Goal: Browse casually: Explore the website without a specific task or goal

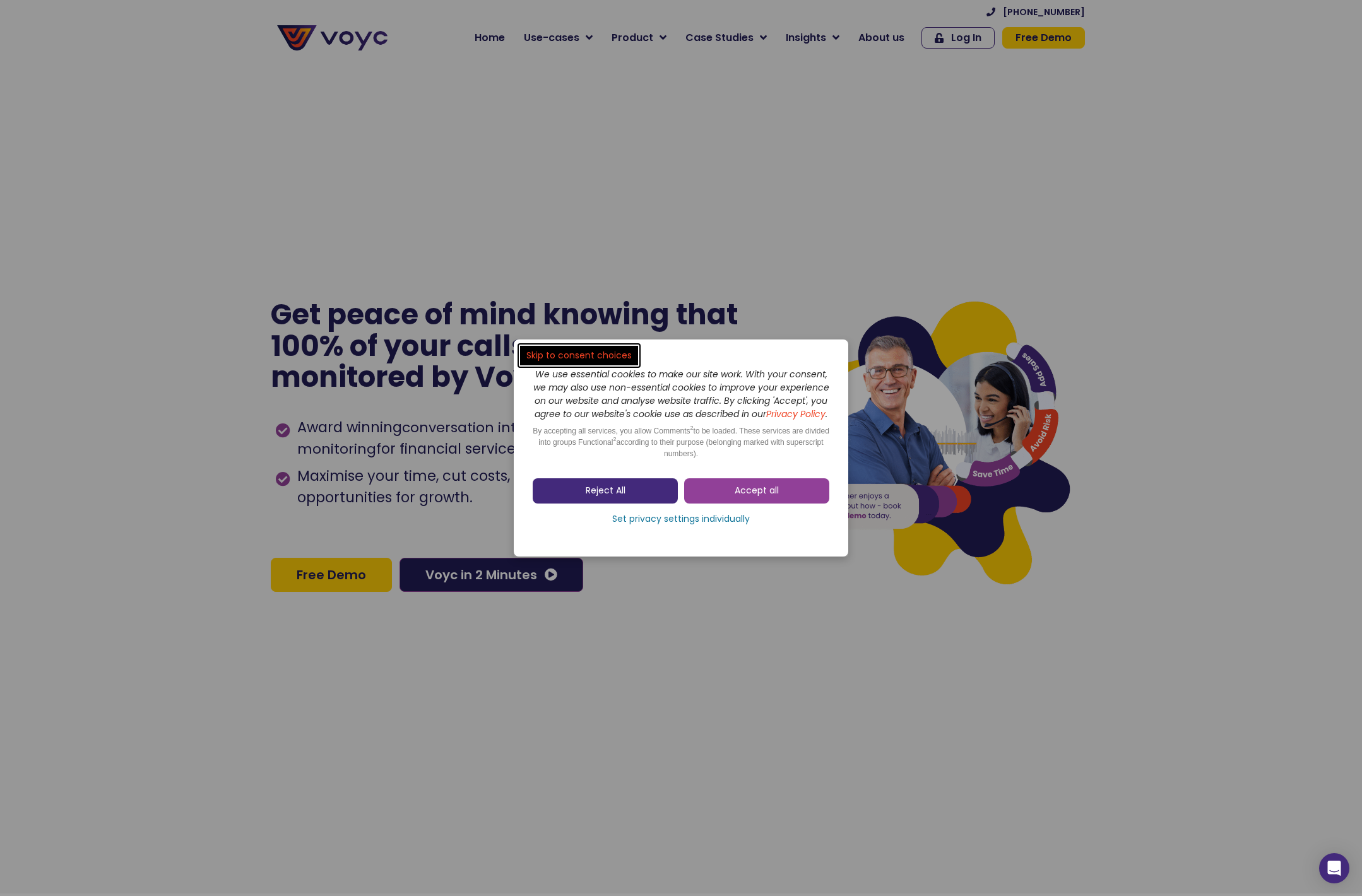
click at [614, 504] on link "Reject All" at bounding box center [605, 491] width 145 height 26
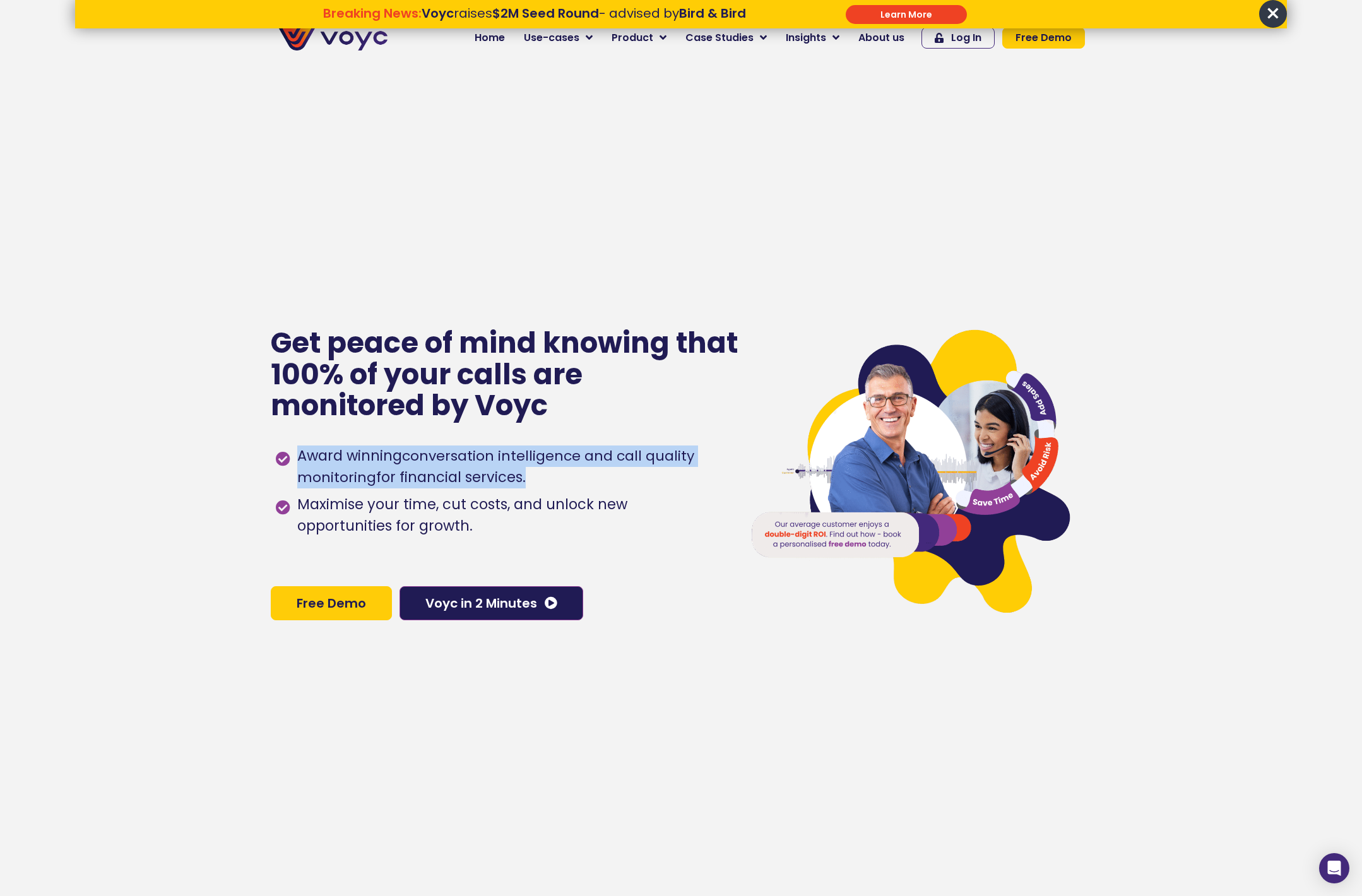
drag, startPoint x: 301, startPoint y: 453, endPoint x: 522, endPoint y: 481, distance: 222.8
click at [522, 481] on span "Award winning conversation intelligence and call quality monitoring for financi…" at bounding box center [510, 467] width 431 height 43
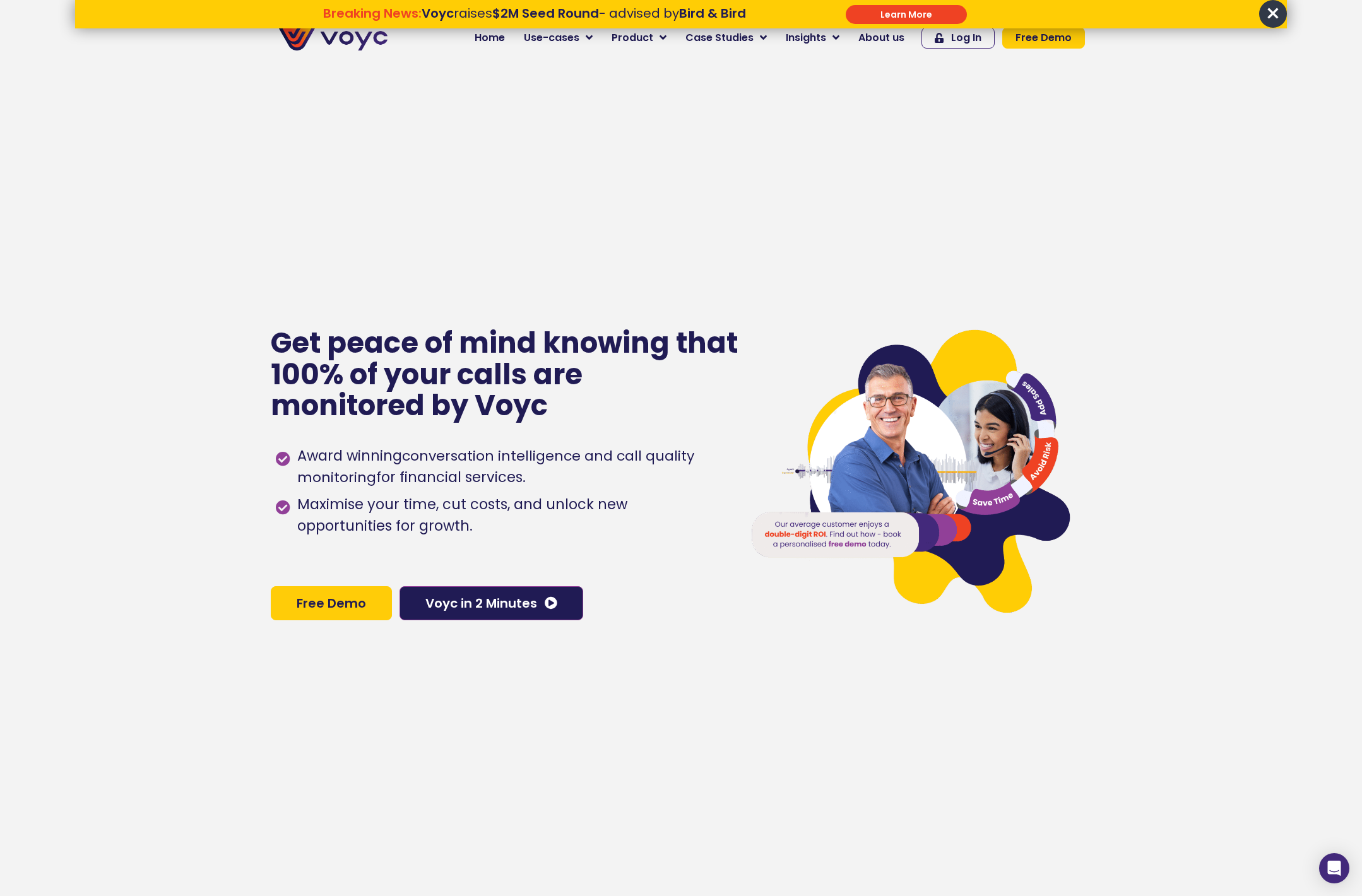
drag, startPoint x: 531, startPoint y: 481, endPoint x: 307, endPoint y: 448, distance: 226.4
click at [307, 448] on span "Award winning conversation intelligence and call quality monitoring for financi…" at bounding box center [510, 467] width 431 height 43
drag, startPoint x: 298, startPoint y: 455, endPoint x: 534, endPoint y: 475, distance: 236.8
click at [534, 475] on span "Award winning conversation intelligence and call quality monitoring for financi…" at bounding box center [510, 467] width 431 height 43
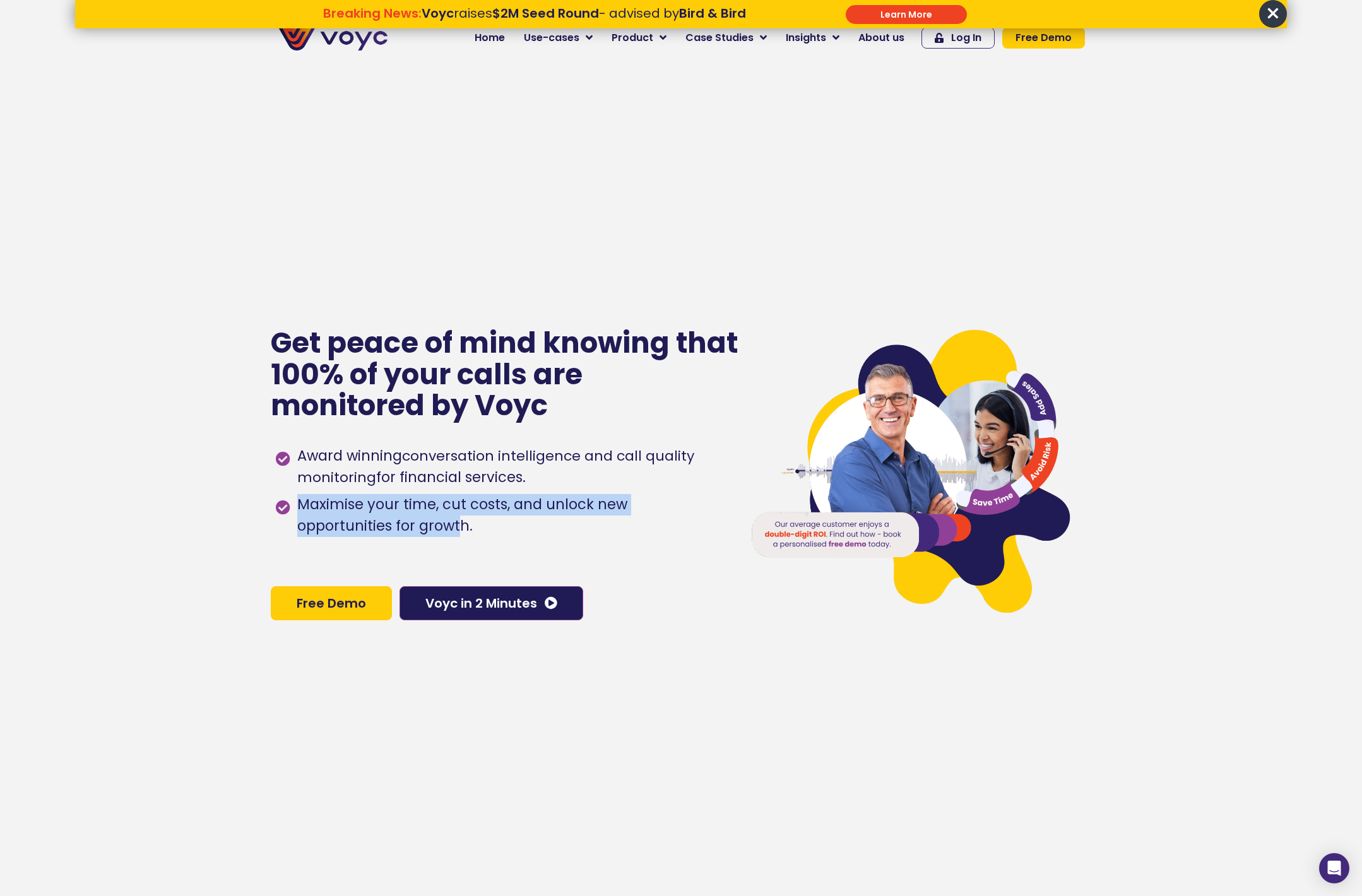
drag, startPoint x: 301, startPoint y: 506, endPoint x: 364, endPoint y: 530, distance: 67.4
click at [364, 530] on span "Maximise your time, cut costs, and unlock new opportunities for growth." at bounding box center [510, 515] width 431 height 43
click at [1272, 12] on span "×" at bounding box center [1273, 14] width 28 height 28
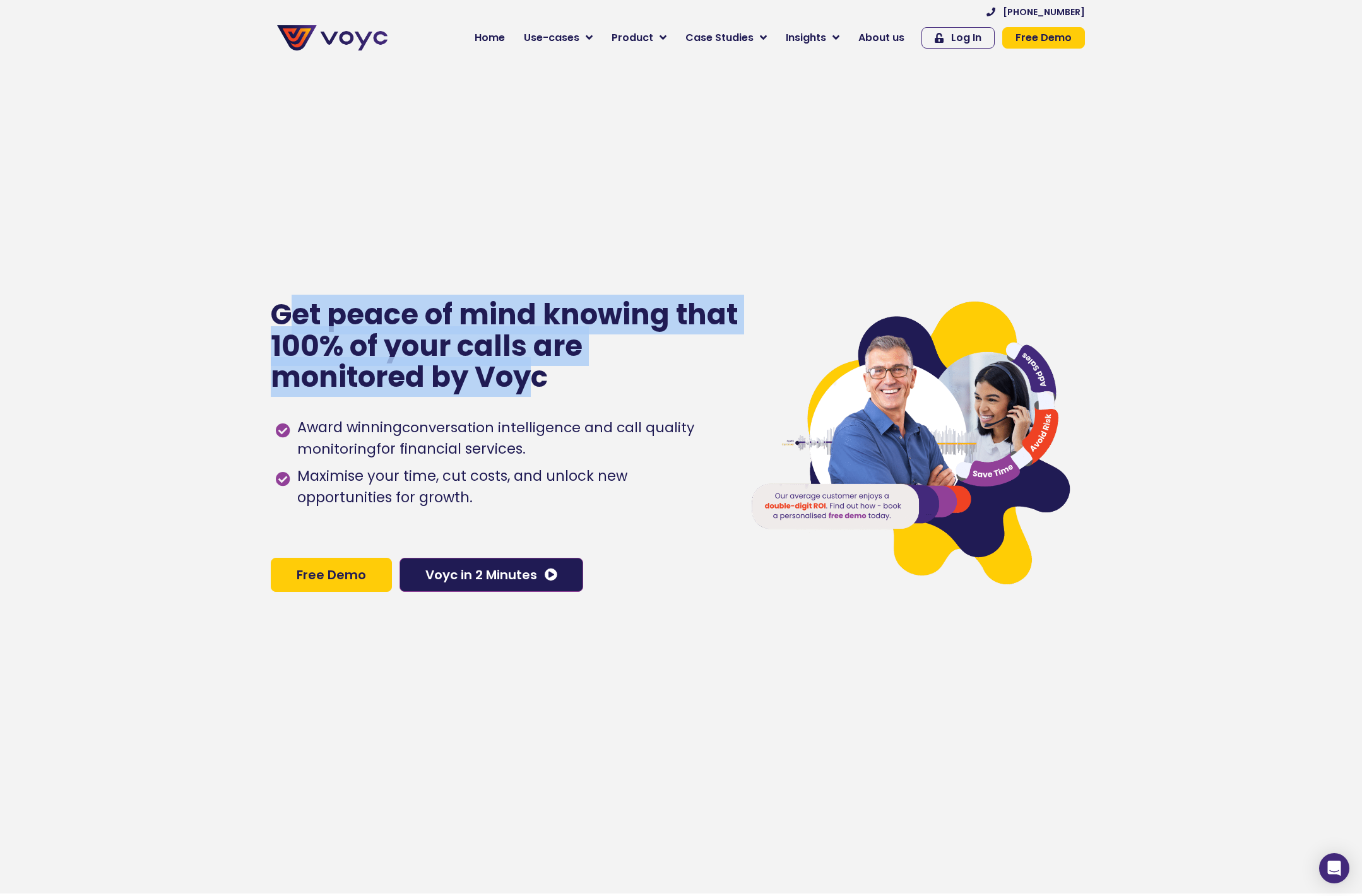
drag, startPoint x: 291, startPoint y: 315, endPoint x: 534, endPoint y: 373, distance: 249.8
click at [534, 373] on p "Get peace of mind knowing that 100% of your calls are monitored by Voyc" at bounding box center [505, 346] width 469 height 94
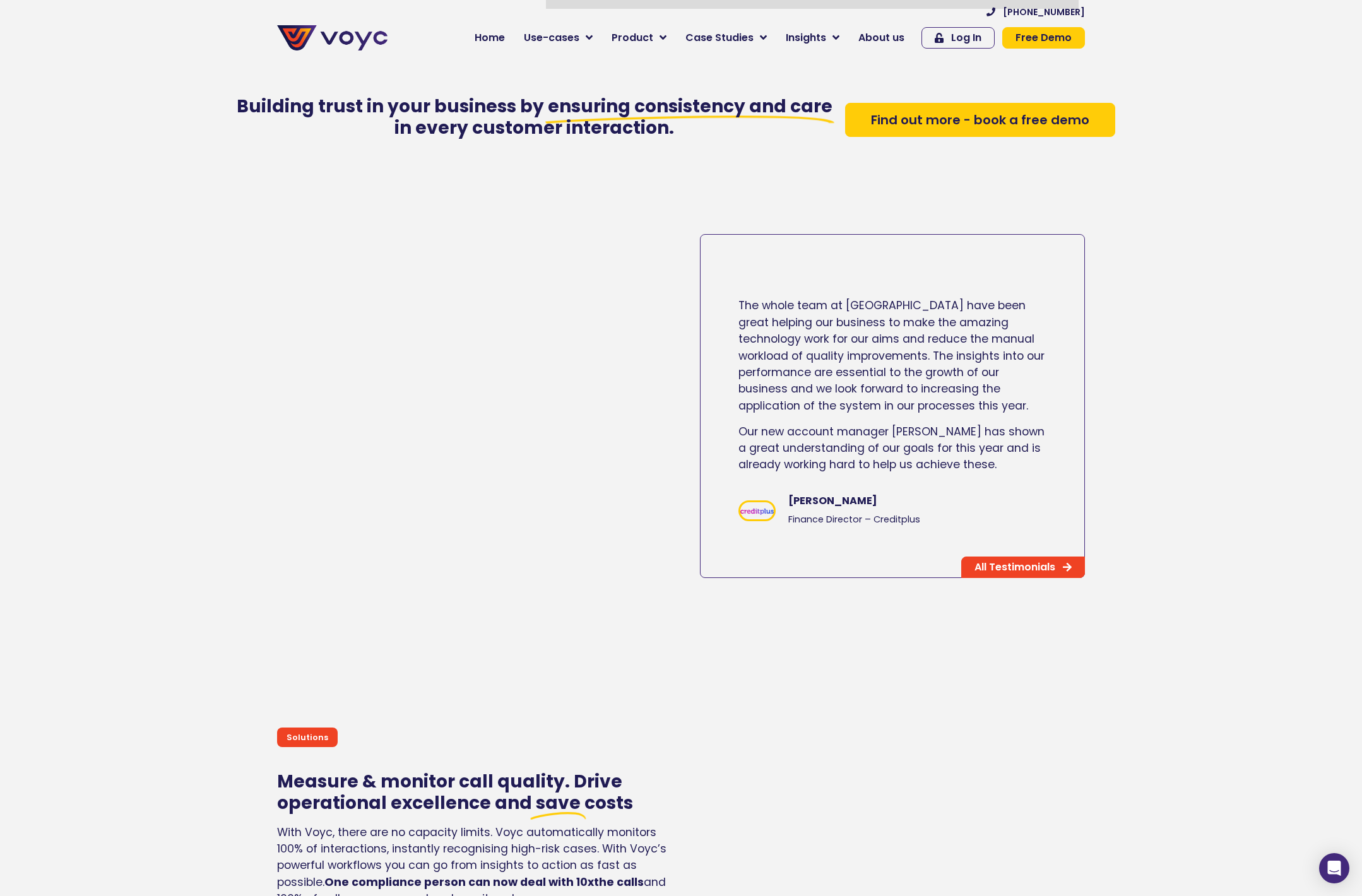
scroll to position [2465, 0]
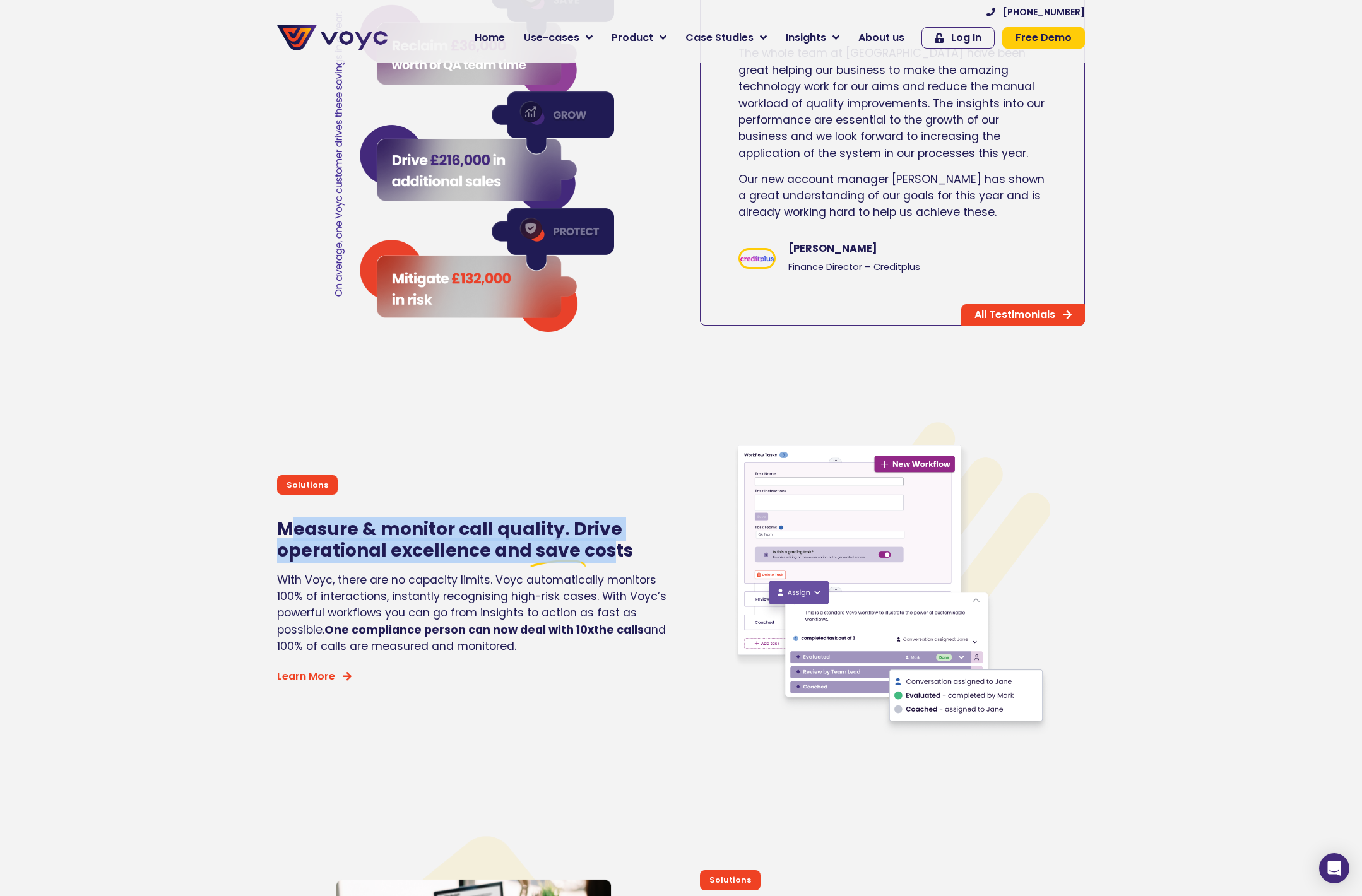
drag, startPoint x: 296, startPoint y: 530, endPoint x: 614, endPoint y: 555, distance: 319.0
click at [611, 555] on h2 "Measure & monitor call quality. Drive operational excellence and save costs" at bounding box center [475, 539] width 397 height 42
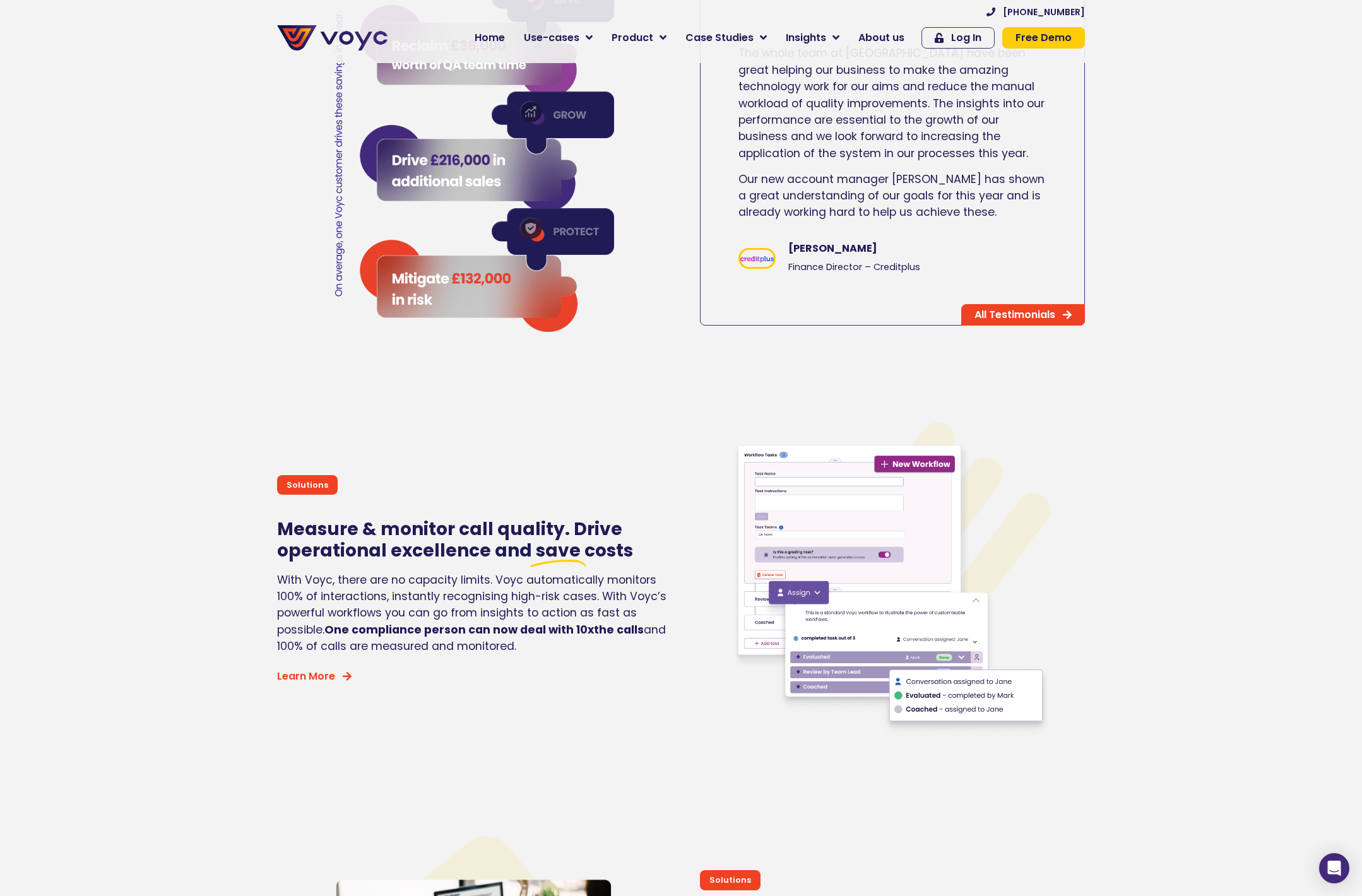
click at [614, 555] on span "costs" at bounding box center [608, 551] width 49 height 25
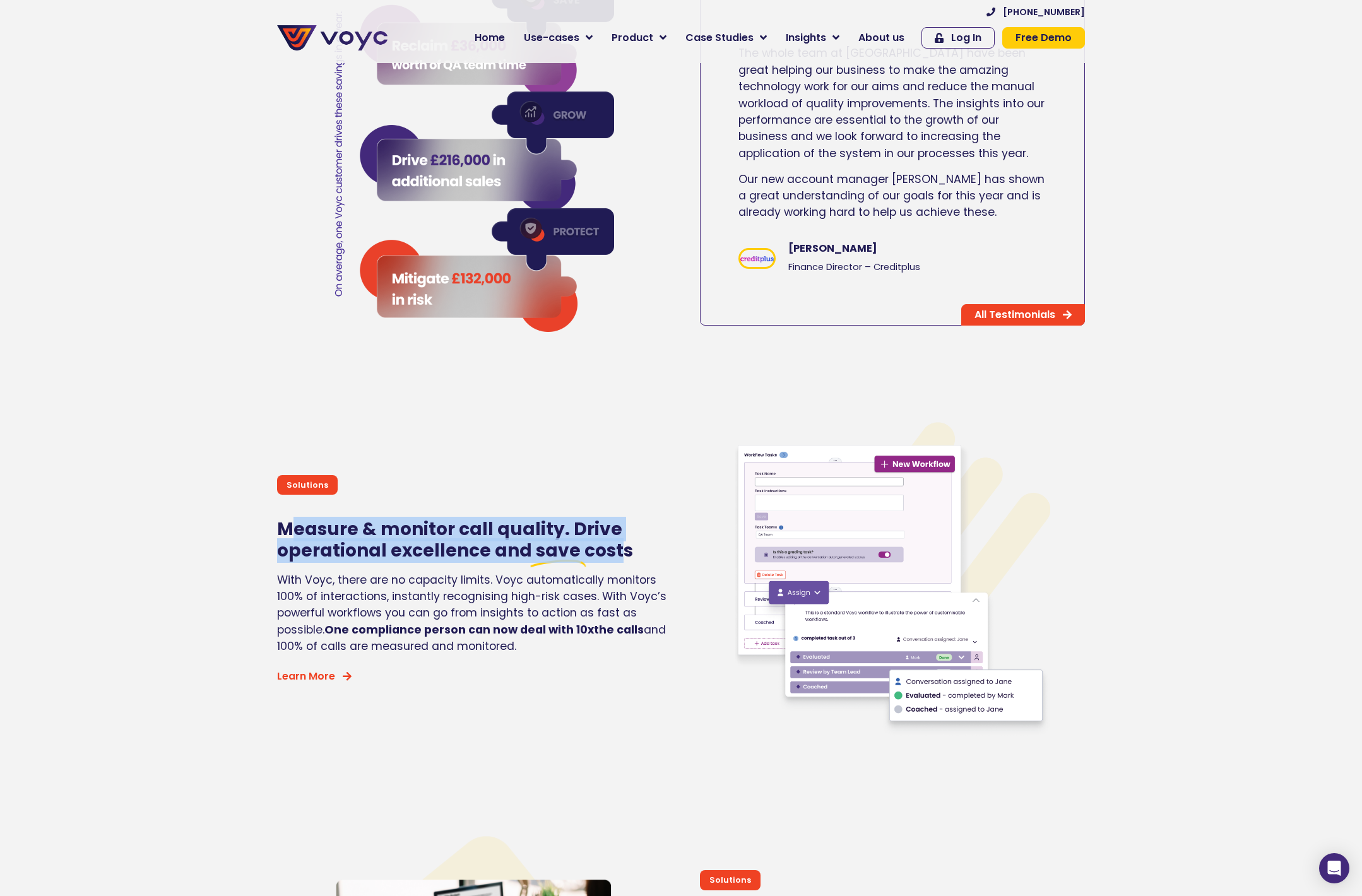
drag, startPoint x: 297, startPoint y: 526, endPoint x: 614, endPoint y: 557, distance: 318.5
click at [614, 557] on h2 "Measure & monitor call quality. Drive operational excellence and save costs" at bounding box center [475, 539] width 397 height 42
click at [614, 557] on span "costs" at bounding box center [608, 551] width 49 height 25
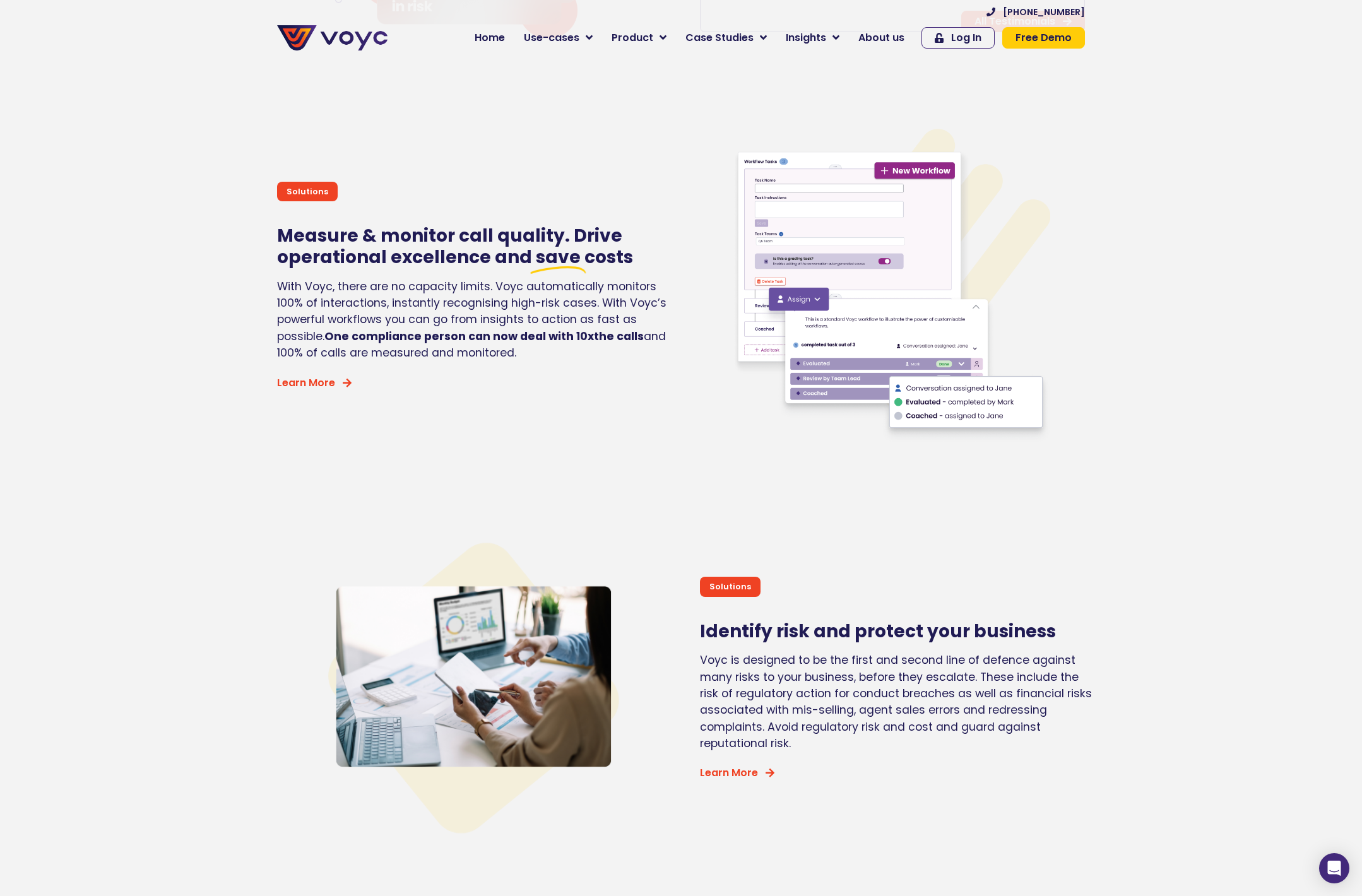
scroll to position [3006, 0]
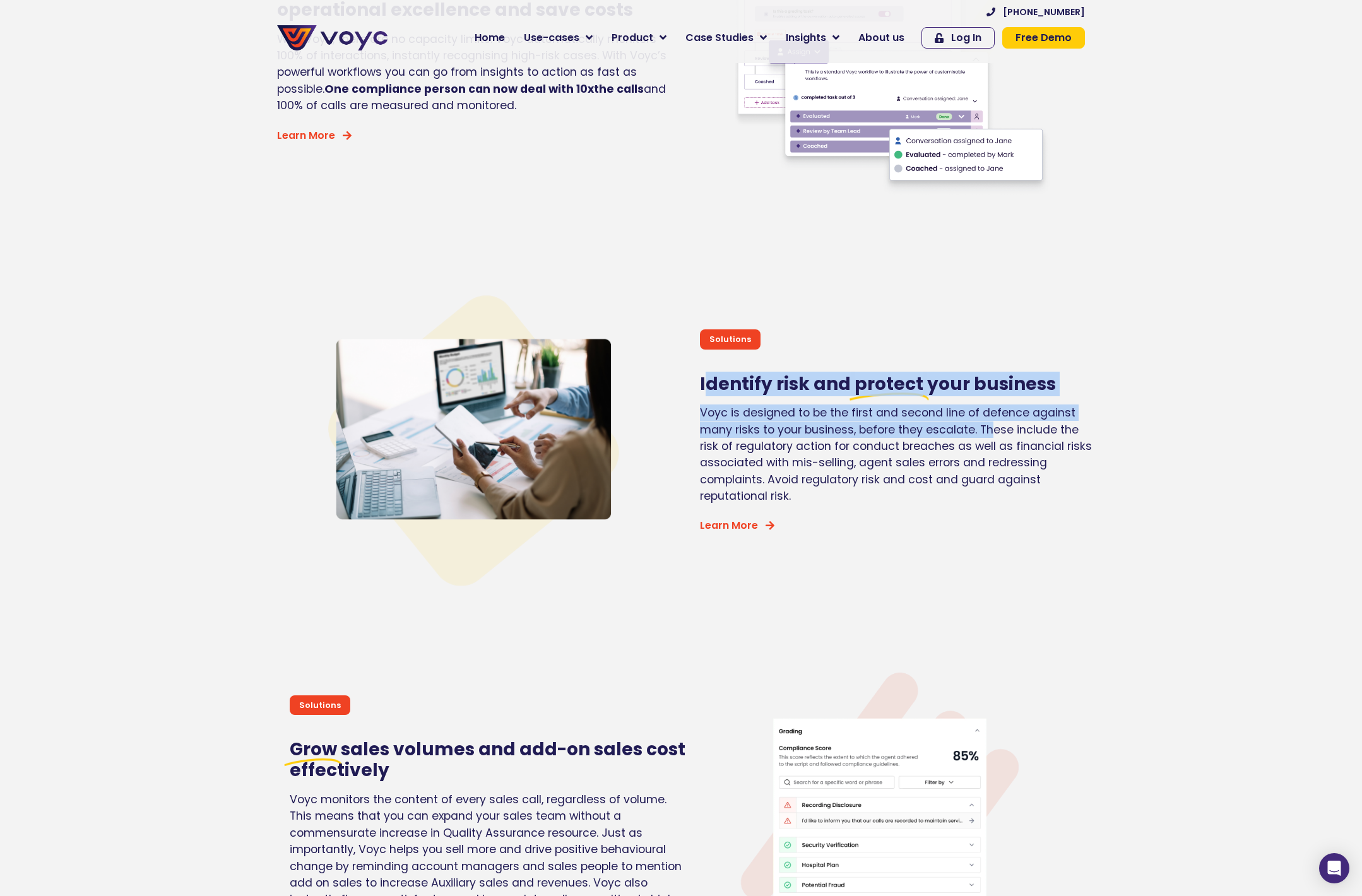
drag, startPoint x: 707, startPoint y: 382, endPoint x: 1006, endPoint y: 468, distance: 311.1
click at [998, 458] on div "Solutions Identify risk and protect your business Voyc is designed to be the fi…" at bounding box center [899, 432] width 410 height 407
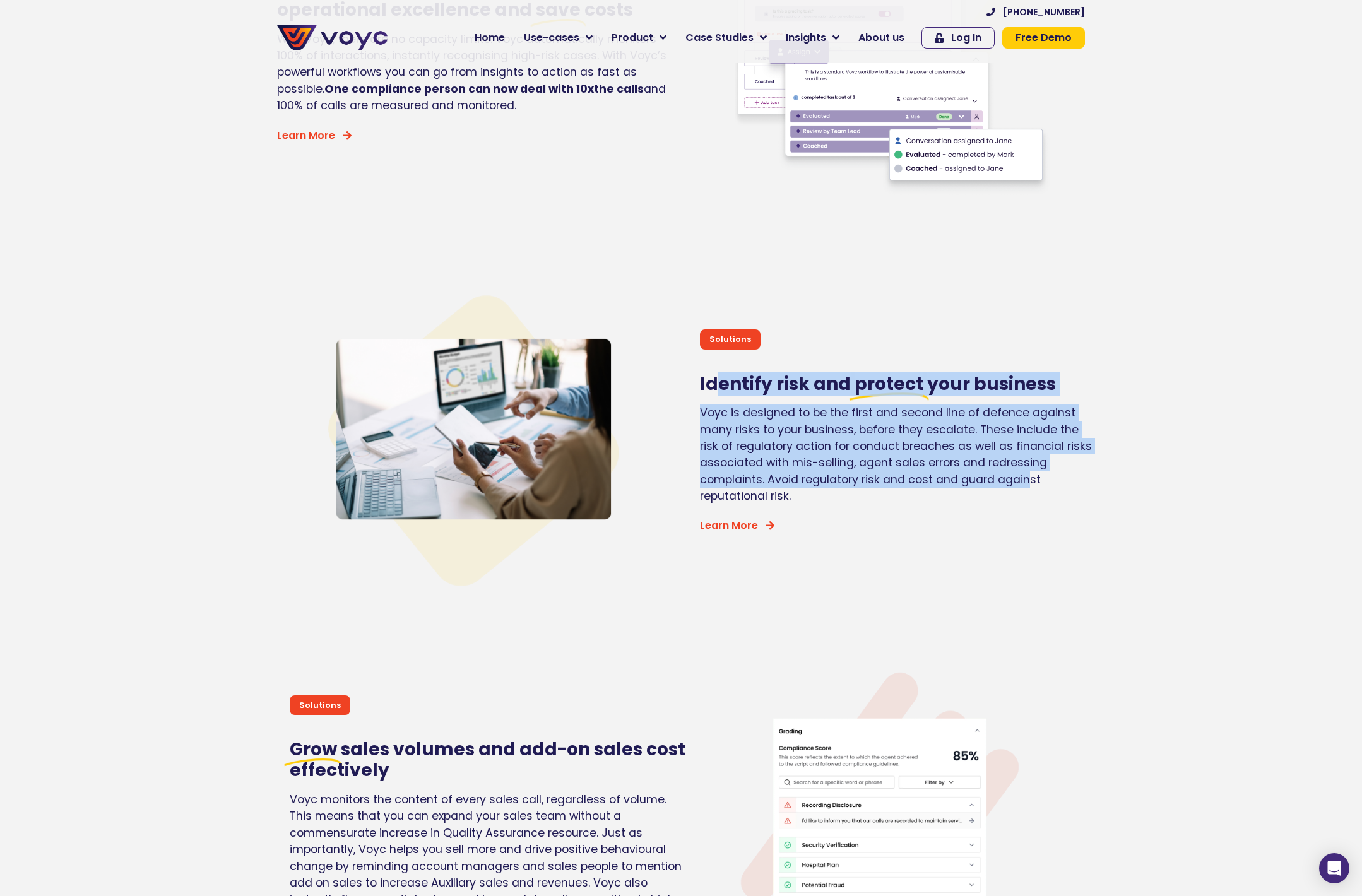
drag, startPoint x: 1027, startPoint y: 486, endPoint x: 713, endPoint y: 383, distance: 330.5
click at [713, 383] on div "Solutions Identify risk and protect your business Voyc is designed to be the fi…" at bounding box center [899, 432] width 410 height 407
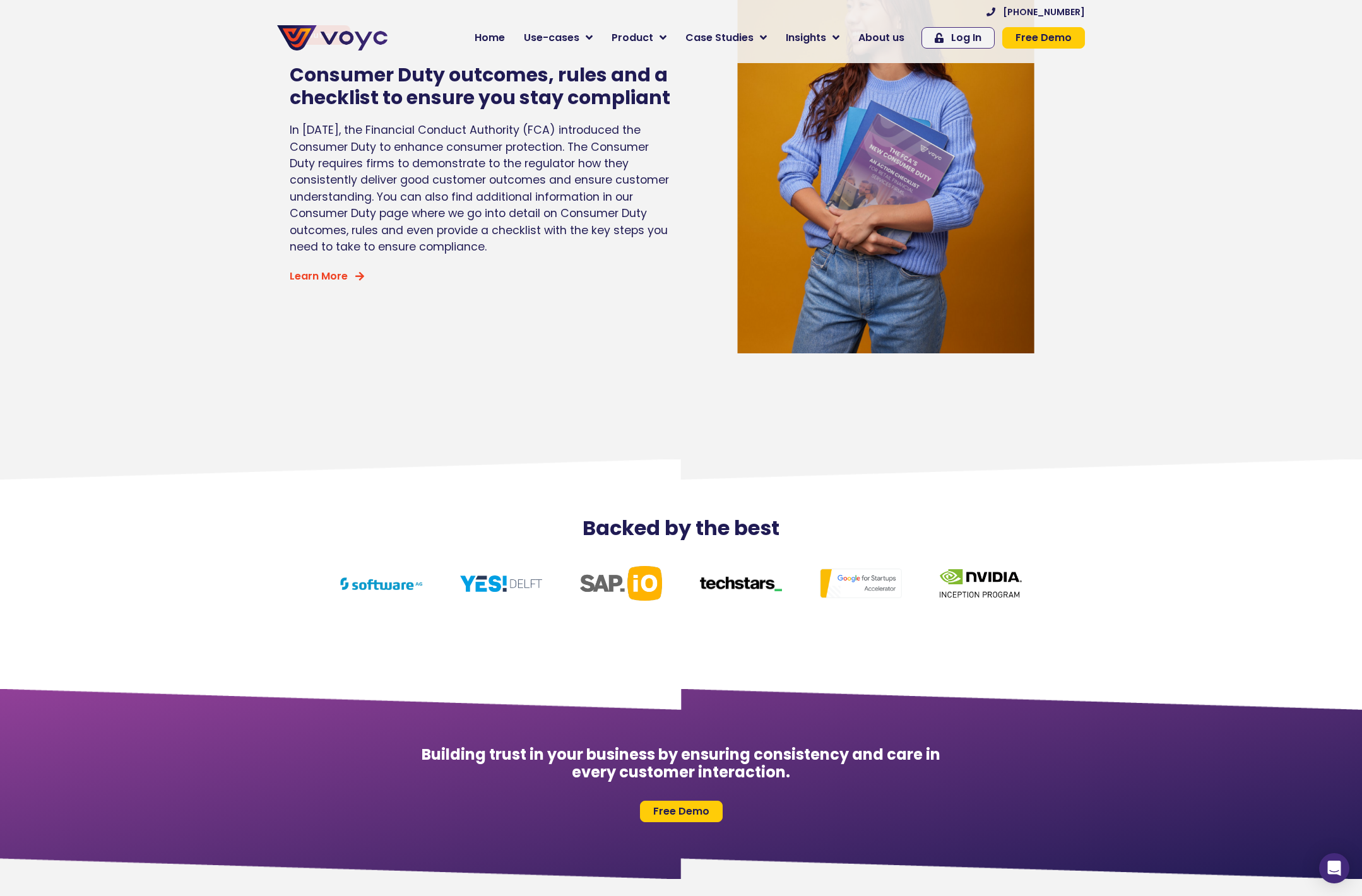
scroll to position [5468, 0]
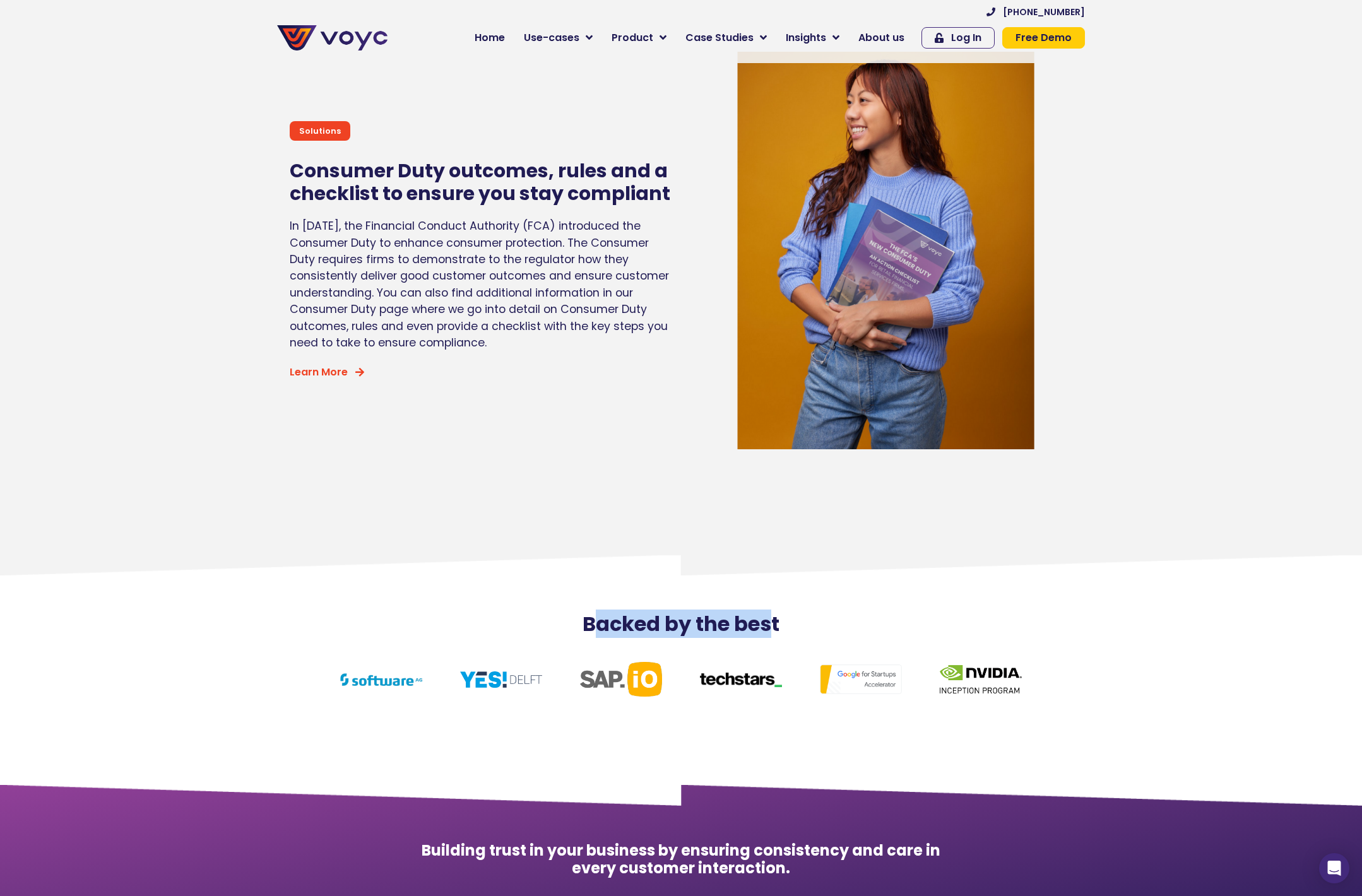
drag, startPoint x: 647, startPoint y: 625, endPoint x: 771, endPoint y: 629, distance: 124.1
click at [771, 629] on h2 "Backed by the best" at bounding box center [681, 623] width 719 height 24
drag, startPoint x: 771, startPoint y: 629, endPoint x: 597, endPoint y: 626, distance: 174.0
click at [597, 626] on h2 "Backed by the best" at bounding box center [681, 623] width 719 height 24
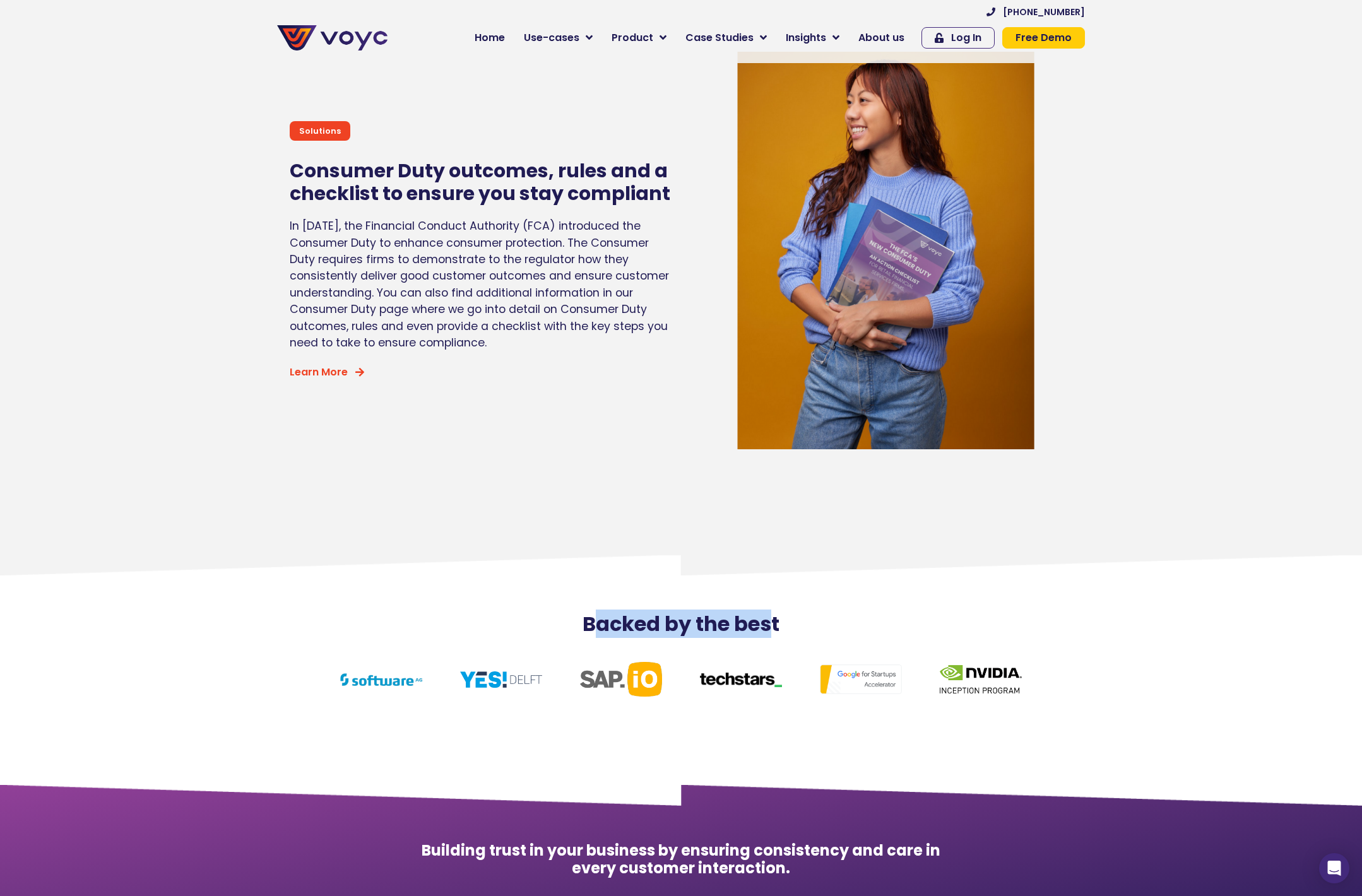
click at [597, 626] on h2 "Backed by the best" at bounding box center [681, 623] width 719 height 24
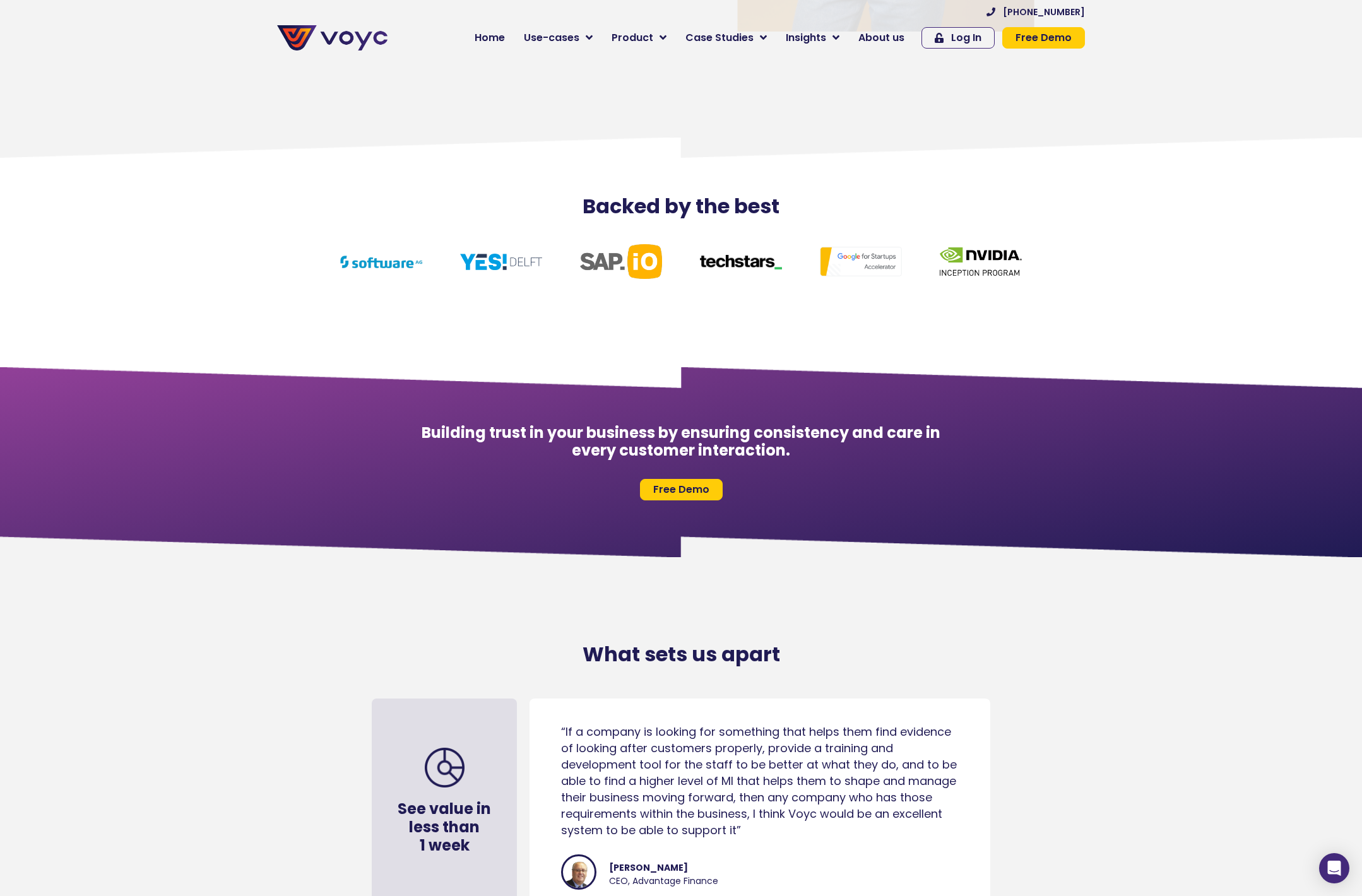
scroll to position [6282, 0]
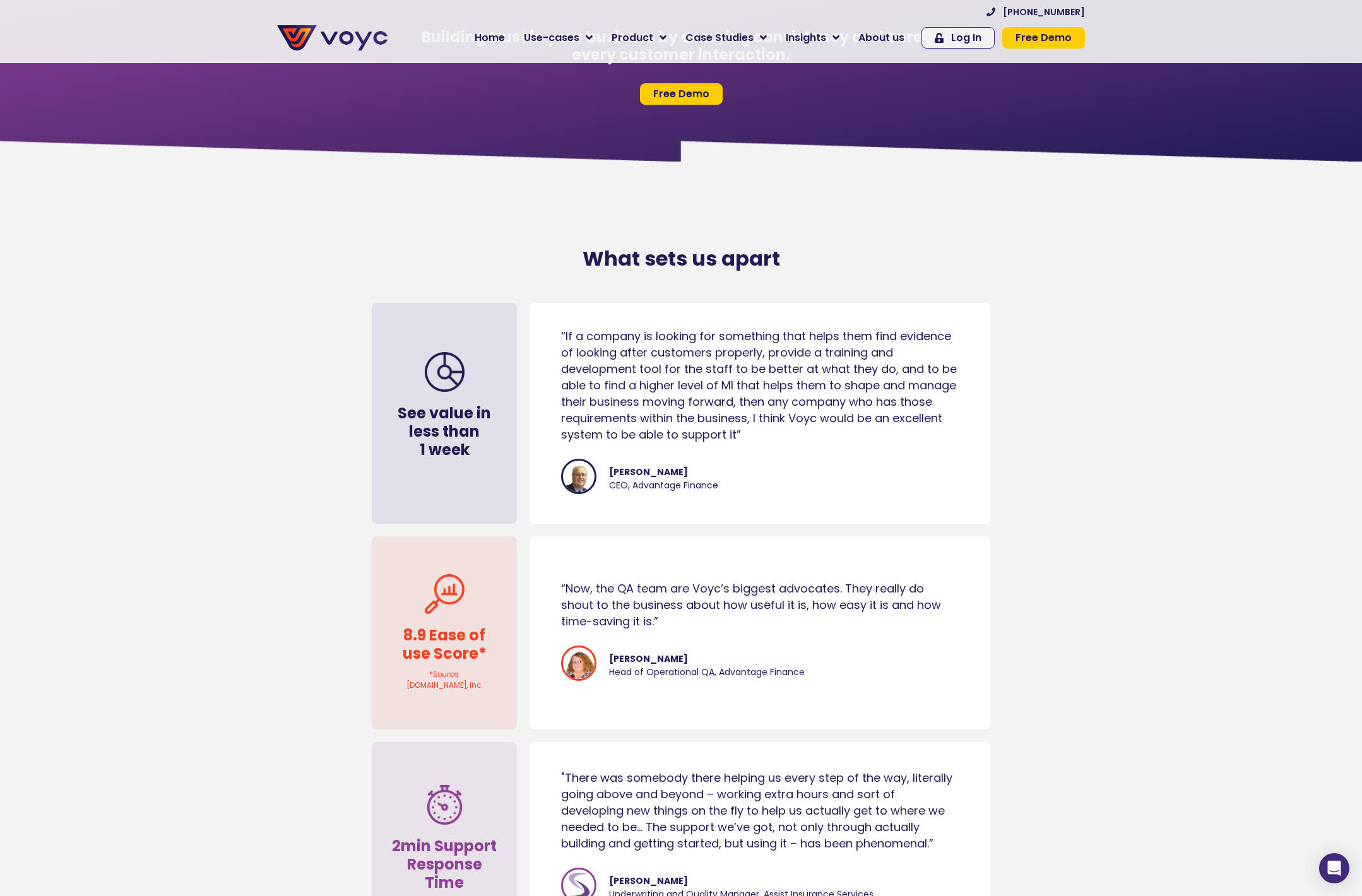
drag, startPoint x: 571, startPoint y: 335, endPoint x: 726, endPoint y: 429, distance: 181.3
click at [726, 429] on div "“If a company is looking for something that helps them find evidence of looking…" at bounding box center [759, 385] width 397 height 115
